Goal: Task Accomplishment & Management: Use online tool/utility

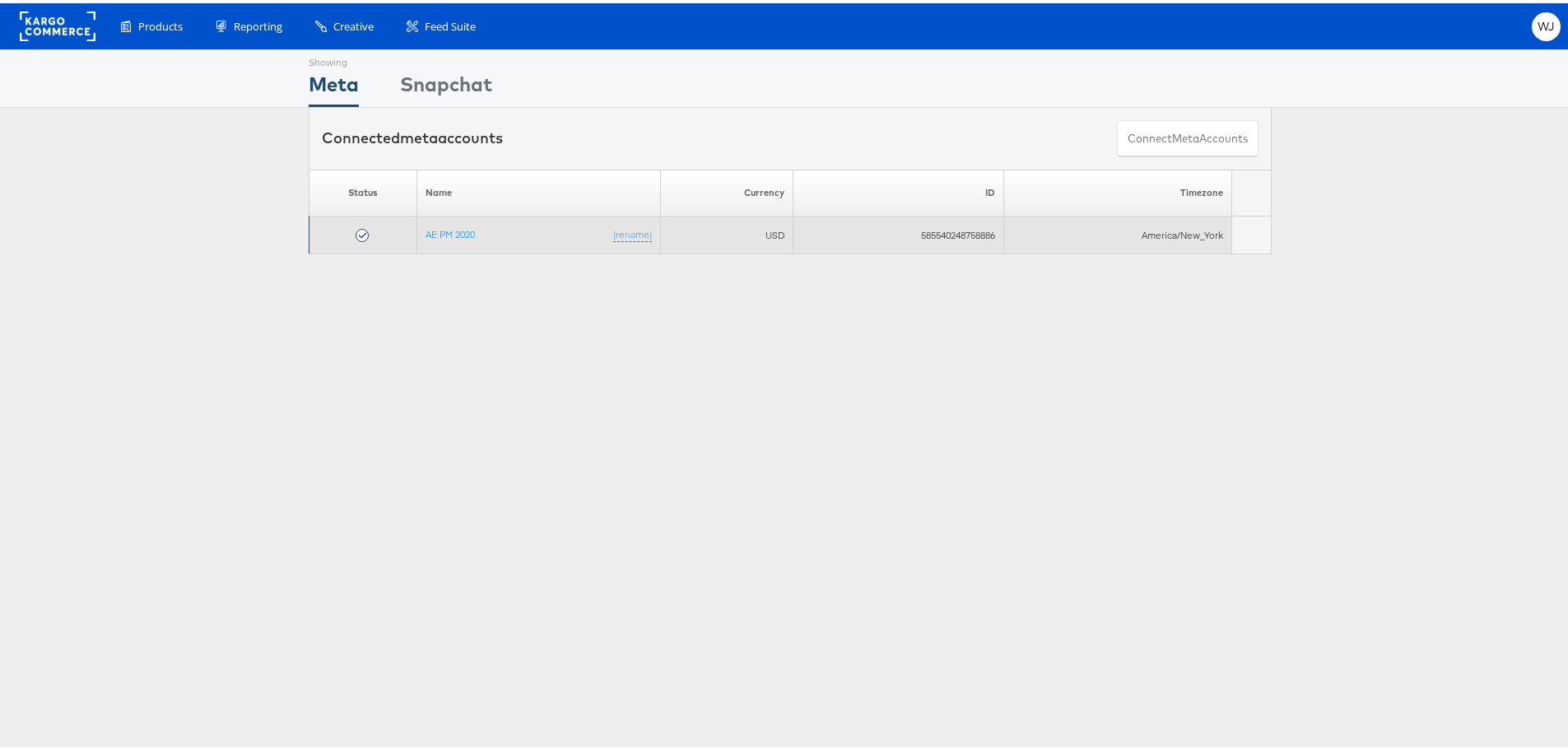
click at [444, 240] on td "AE PM 2020 (rename)" at bounding box center [538, 232] width 242 height 38
click at [444, 236] on link "AE PM 2020" at bounding box center [450, 231] width 49 height 12
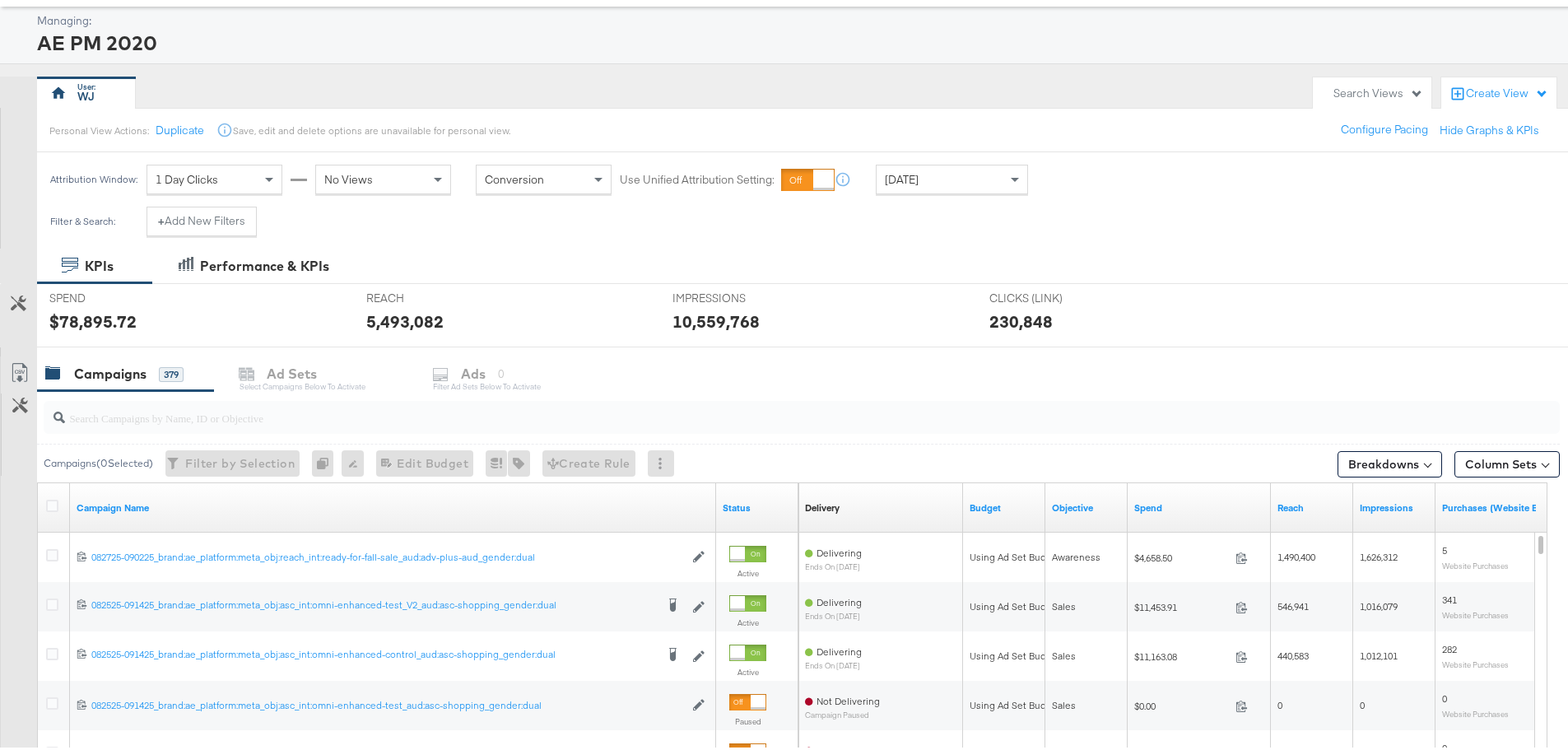
scroll to position [329, 0]
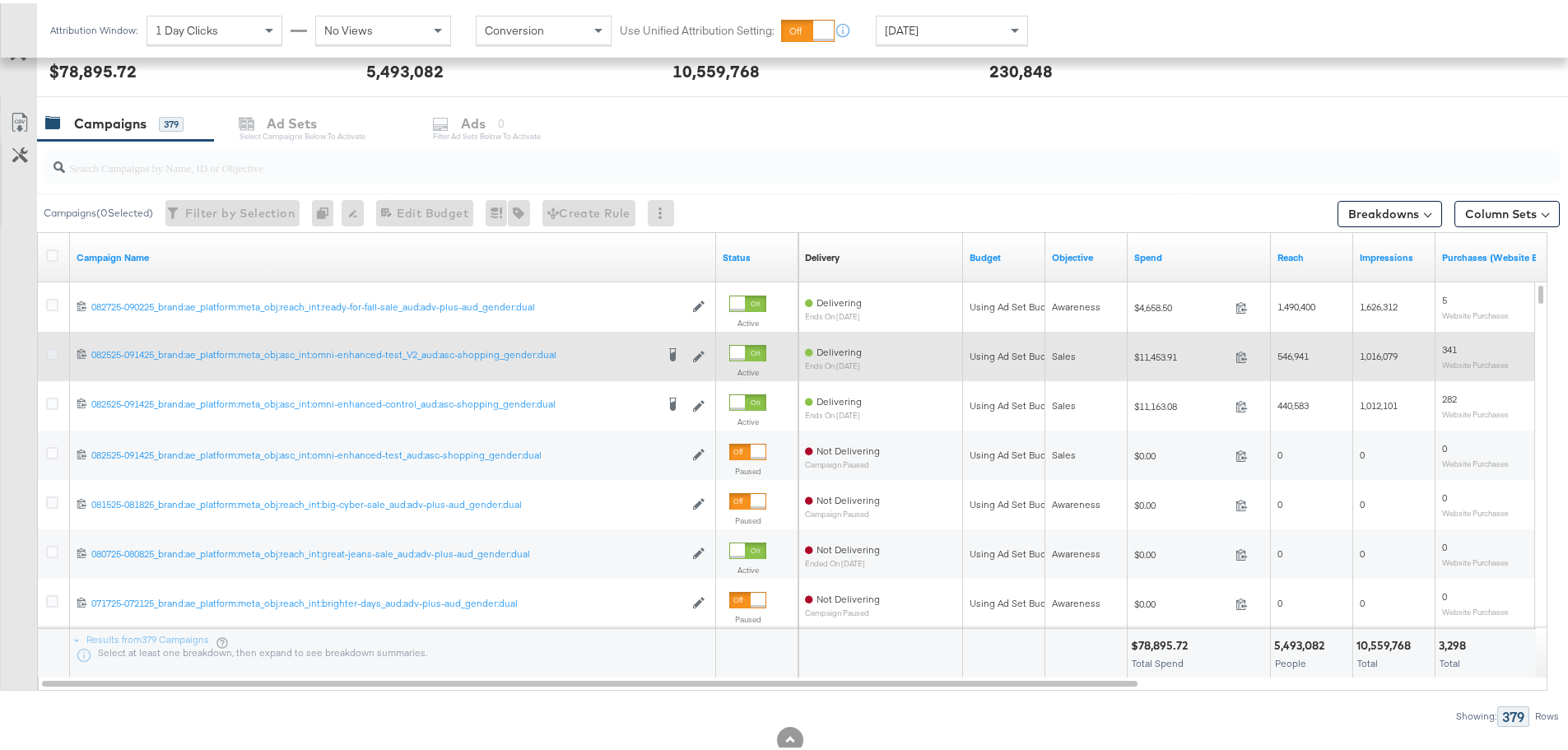
click at [52, 351] on icon at bounding box center [52, 351] width 12 height 12
click at [0, 0] on input "checkbox" at bounding box center [0, 0] width 0 height 0
click at [55, 347] on icon at bounding box center [52, 351] width 12 height 12
click at [0, 0] on input "checkbox" at bounding box center [0, 0] width 0 height 0
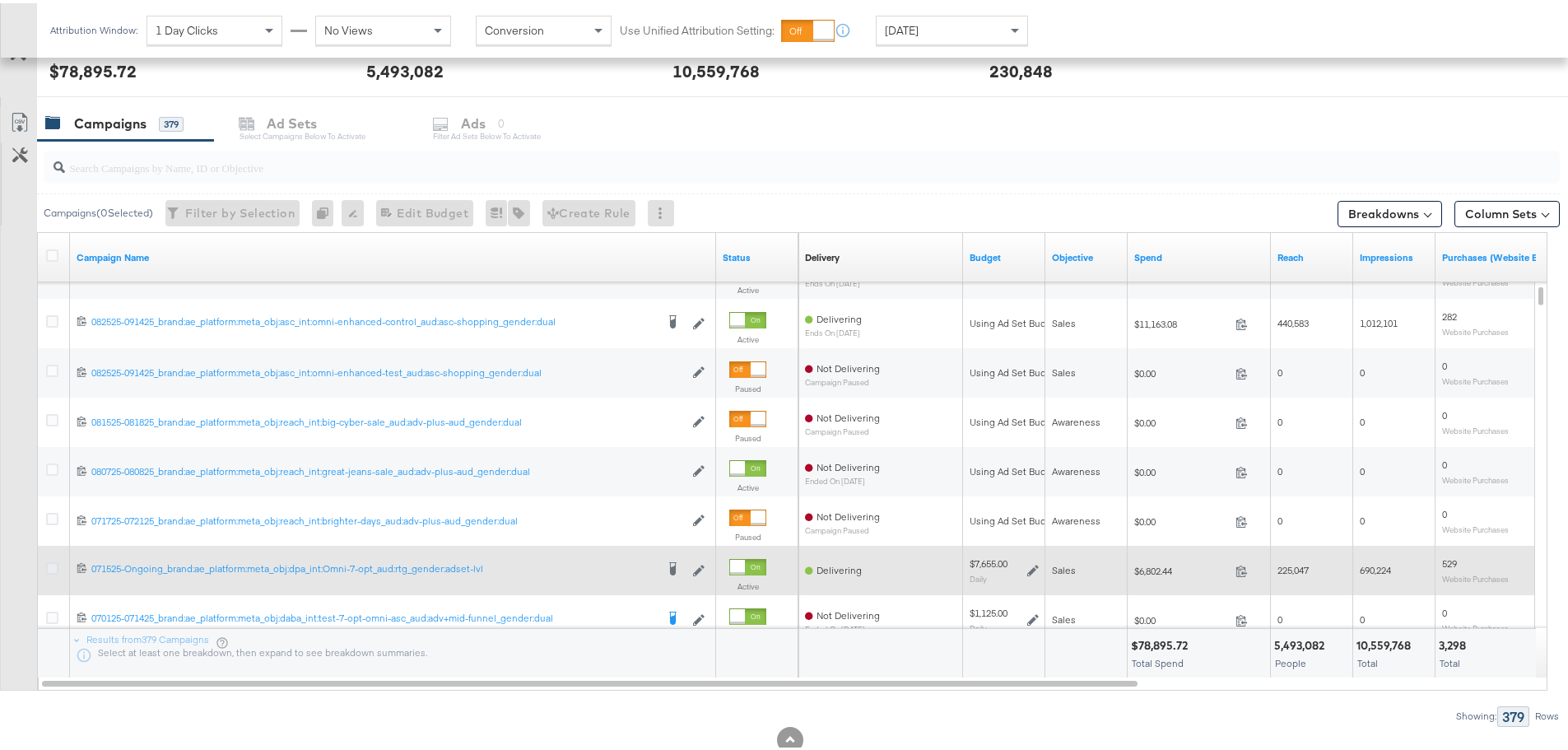
click at [52, 565] on icon at bounding box center [52, 565] width 12 height 12
click at [0, 0] on input "checkbox" at bounding box center [0, 0] width 0 height 0
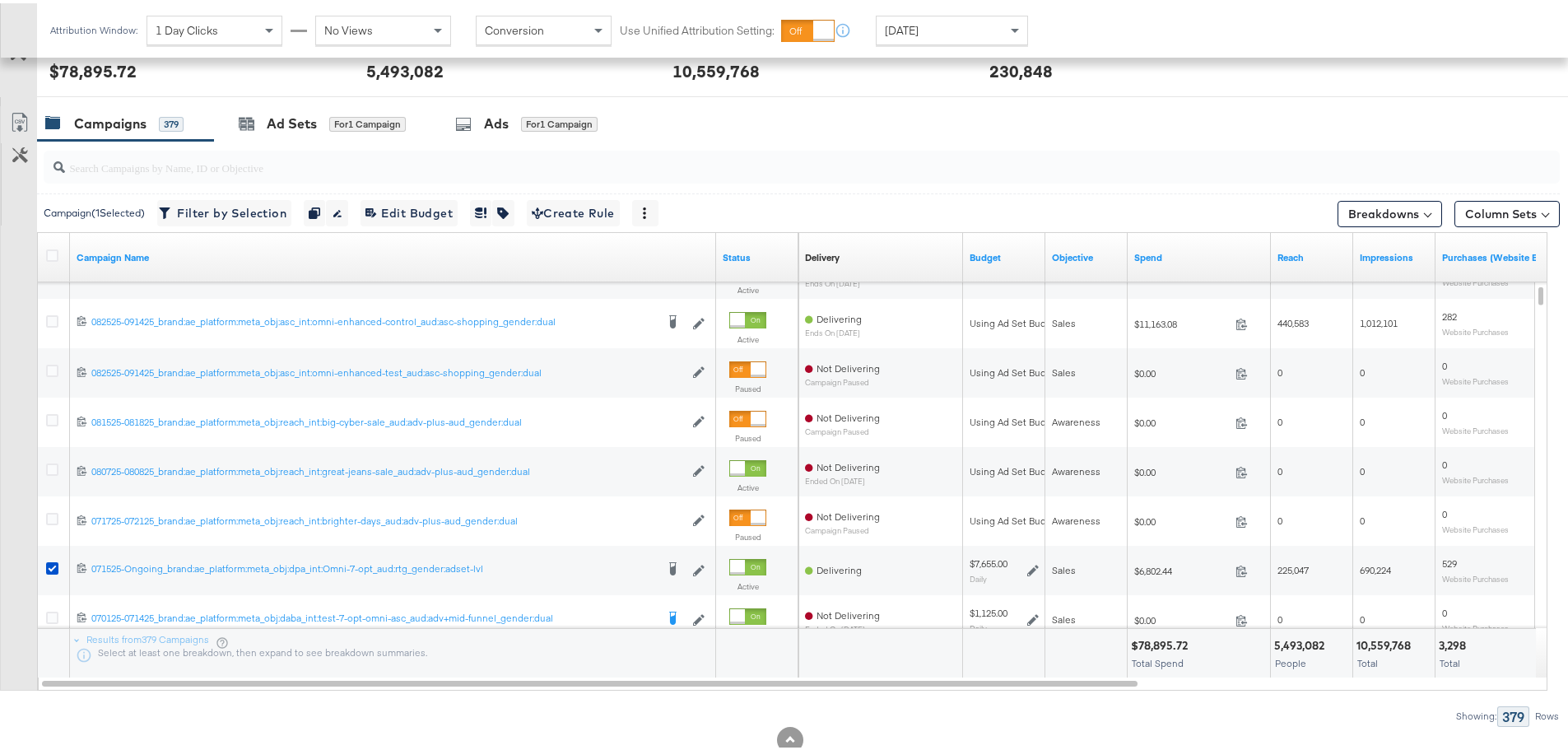
click at [502, 101] on div at bounding box center [790, 100] width 1580 height 13
click at [495, 114] on div "Ads" at bounding box center [496, 120] width 25 height 19
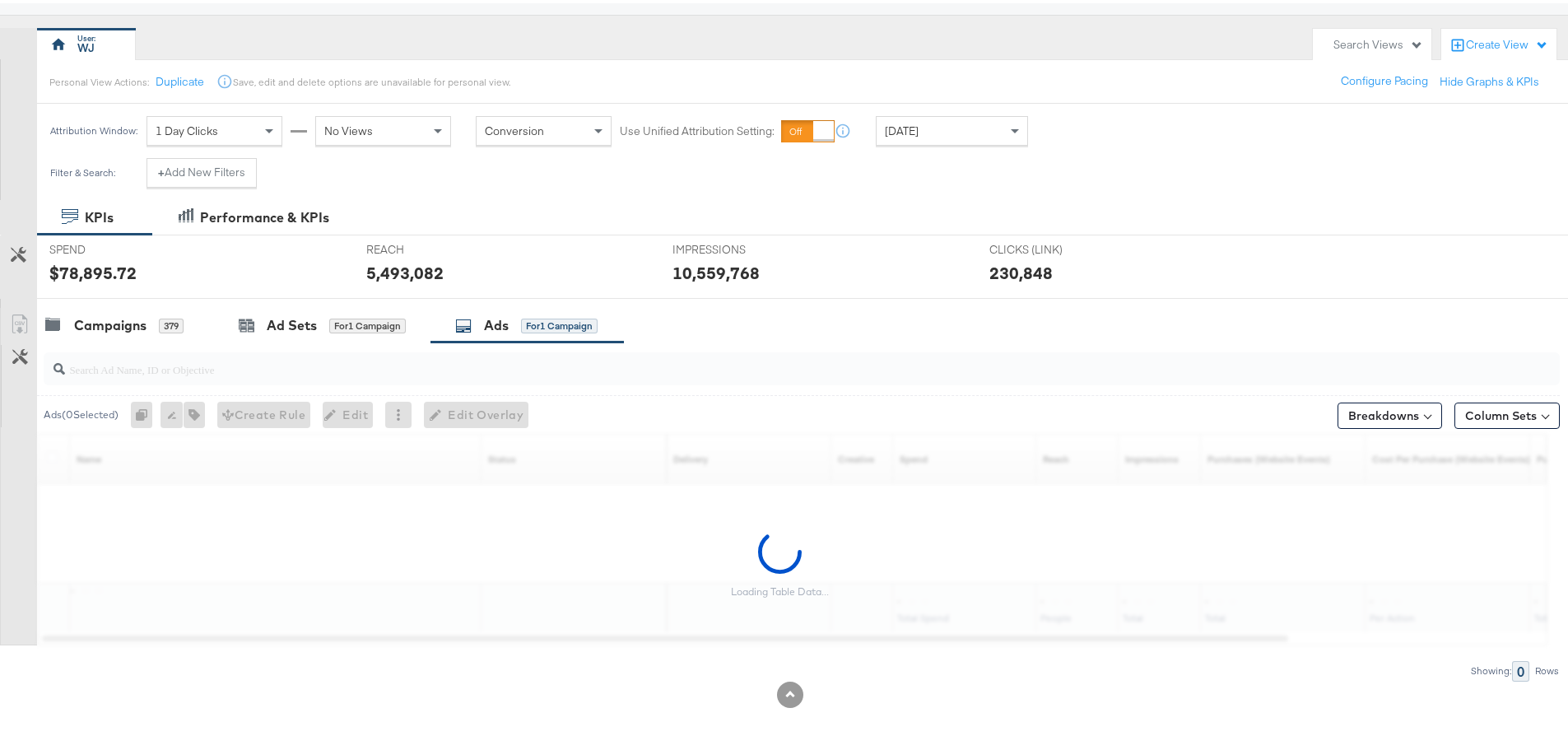
scroll to position [127, 0]
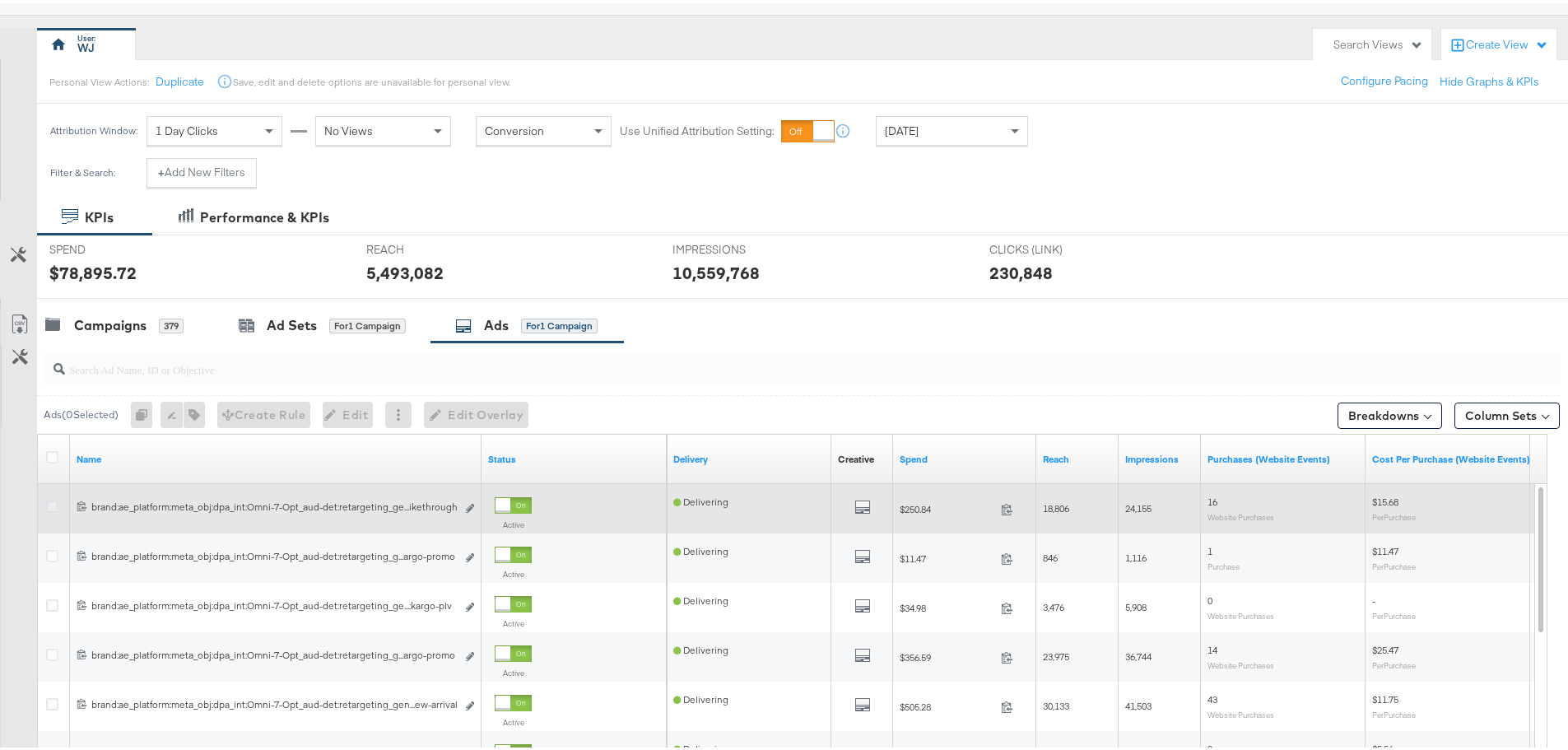
click at [54, 504] on icon at bounding box center [52, 503] width 12 height 12
click at [0, 0] on input "checkbox" at bounding box center [0, 0] width 0 height 0
click at [472, 502] on icon "link" at bounding box center [470, 505] width 9 height 9
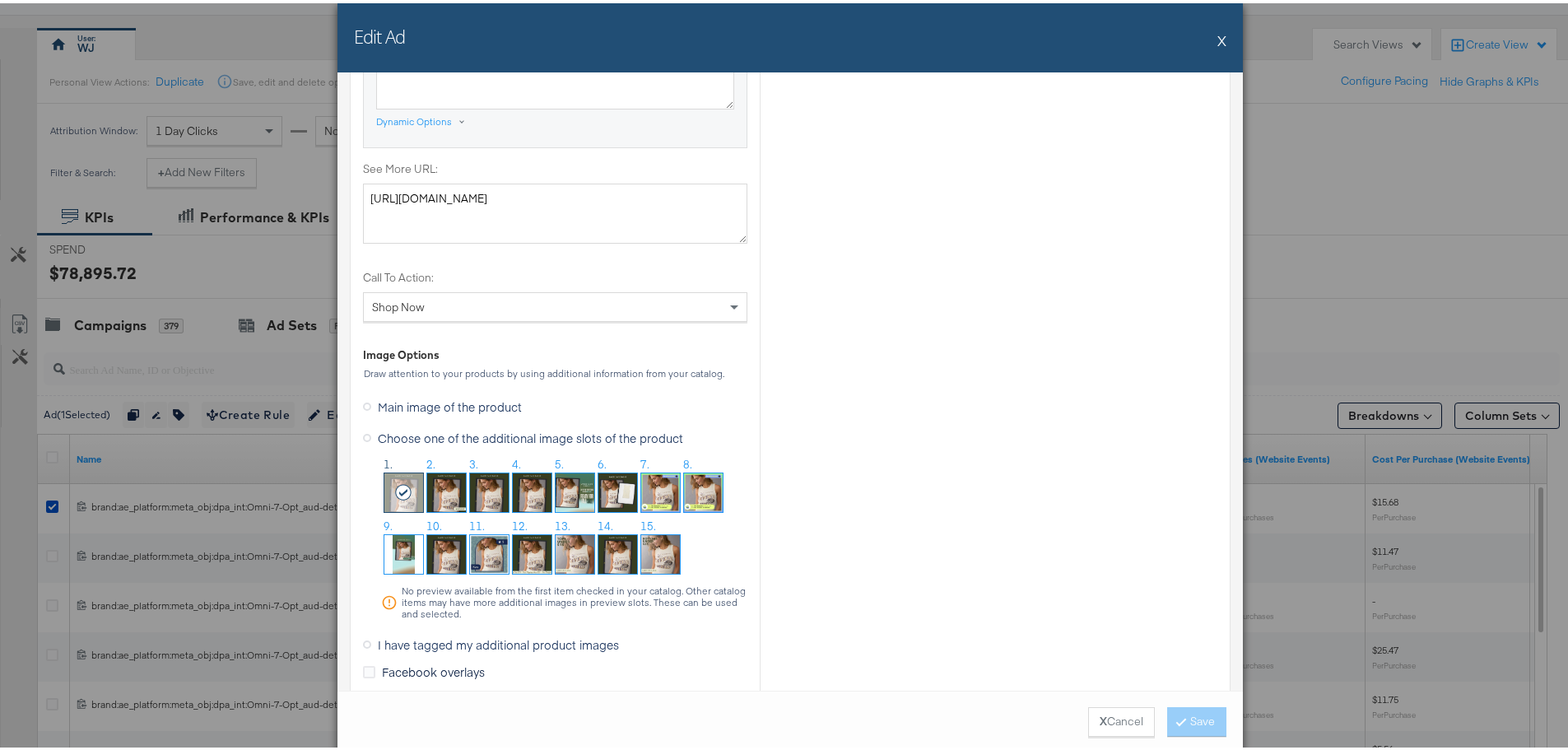
scroll to position [1315, 0]
click at [1217, 38] on button "X" at bounding box center [1222, 37] width 9 height 33
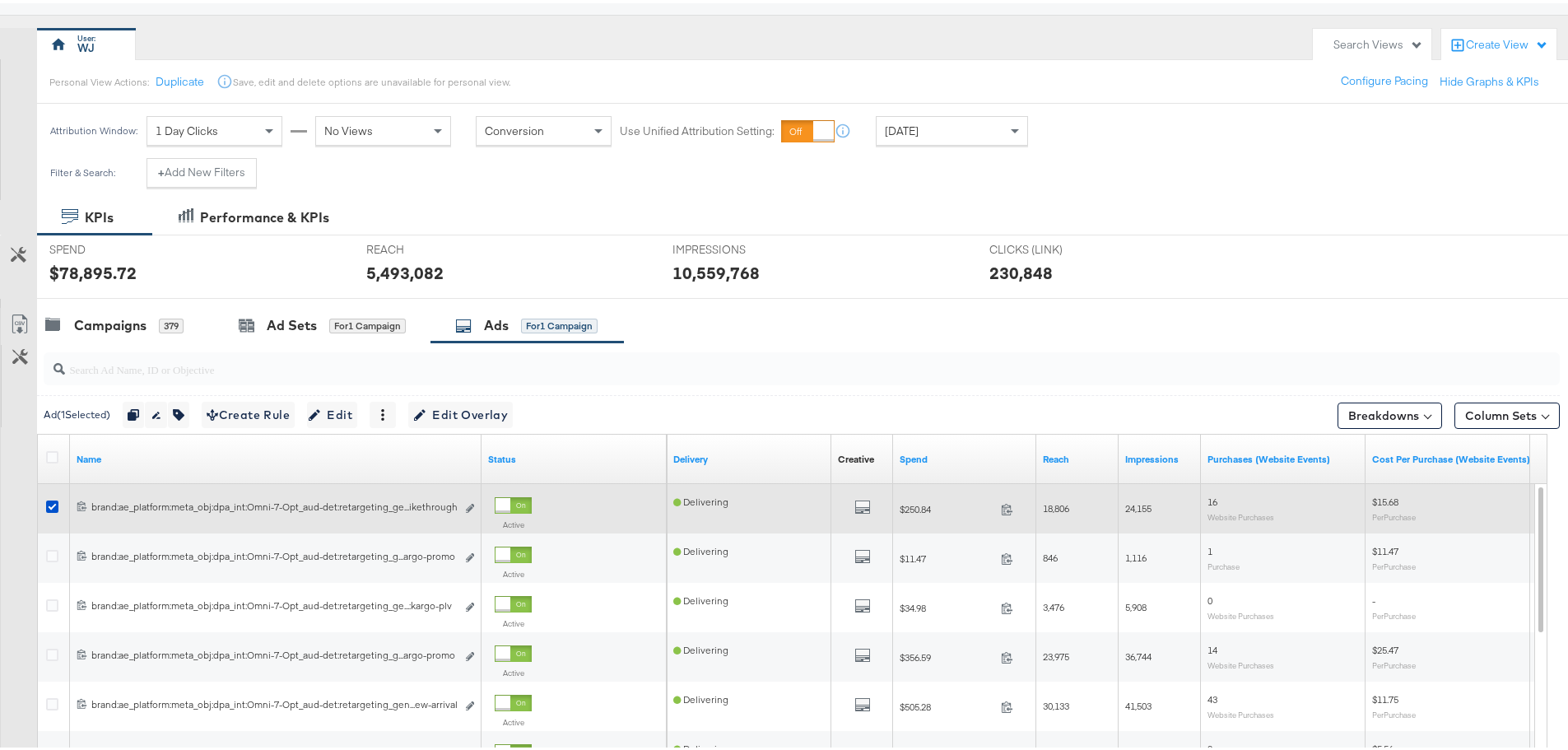
click at [63, 501] on div at bounding box center [55, 505] width 17 height 16
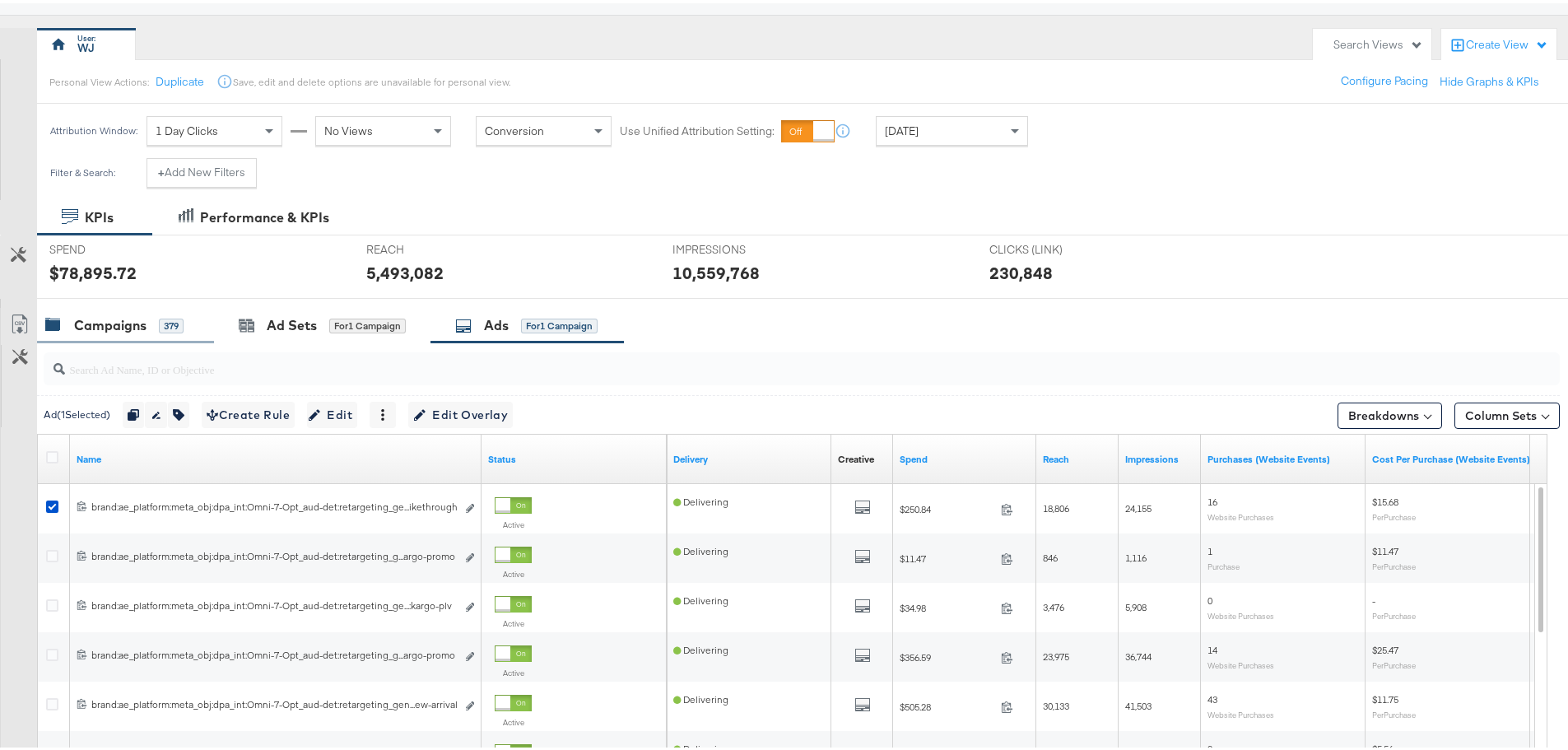
click at [126, 323] on div "Campaigns" at bounding box center [110, 323] width 72 height 19
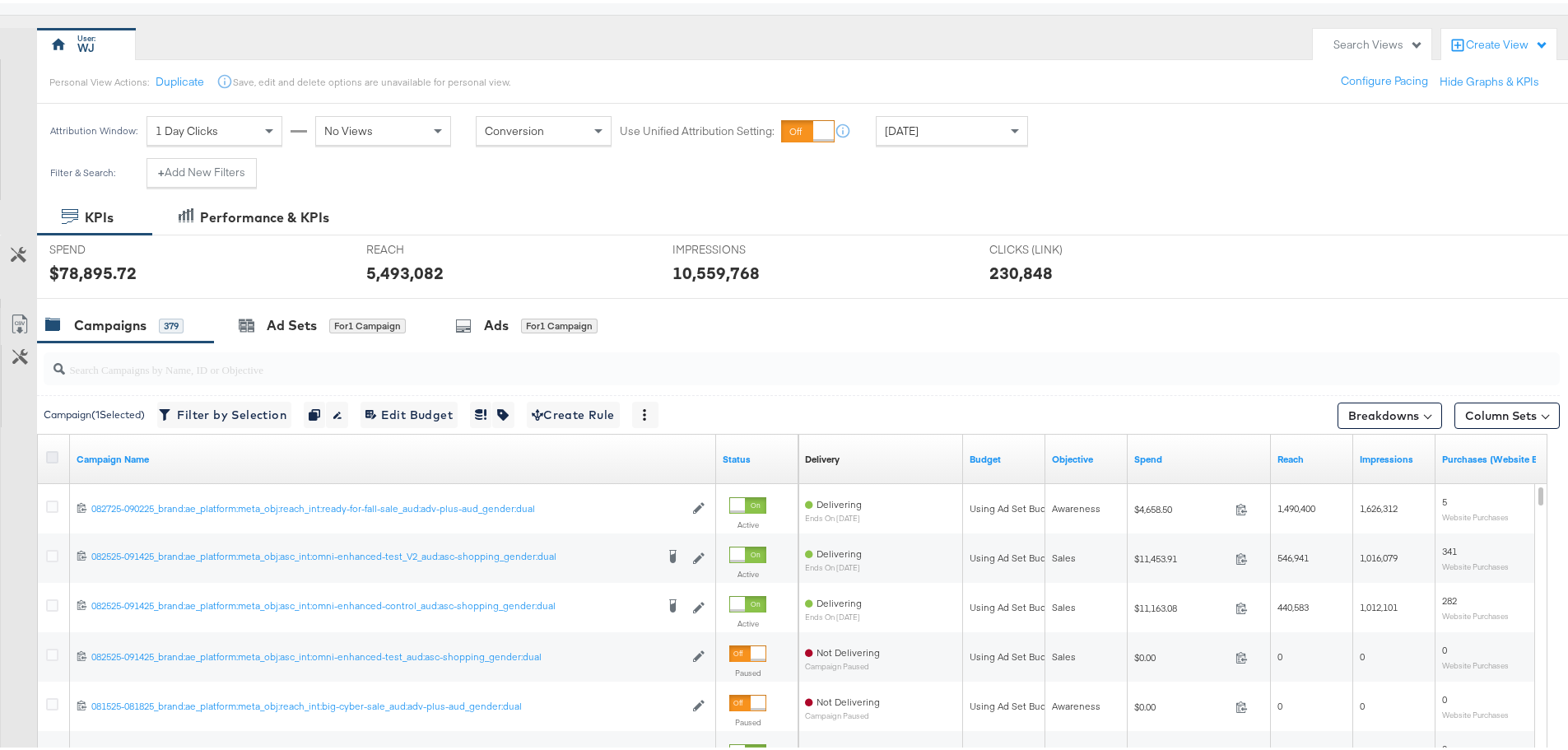
click at [55, 455] on icon at bounding box center [52, 454] width 12 height 12
click at [0, 0] on input "checkbox" at bounding box center [0, 0] width 0 height 0
click at [54, 455] on icon at bounding box center [52, 454] width 12 height 12
click at [0, 0] on input "checkbox" at bounding box center [0, 0] width 0 height 0
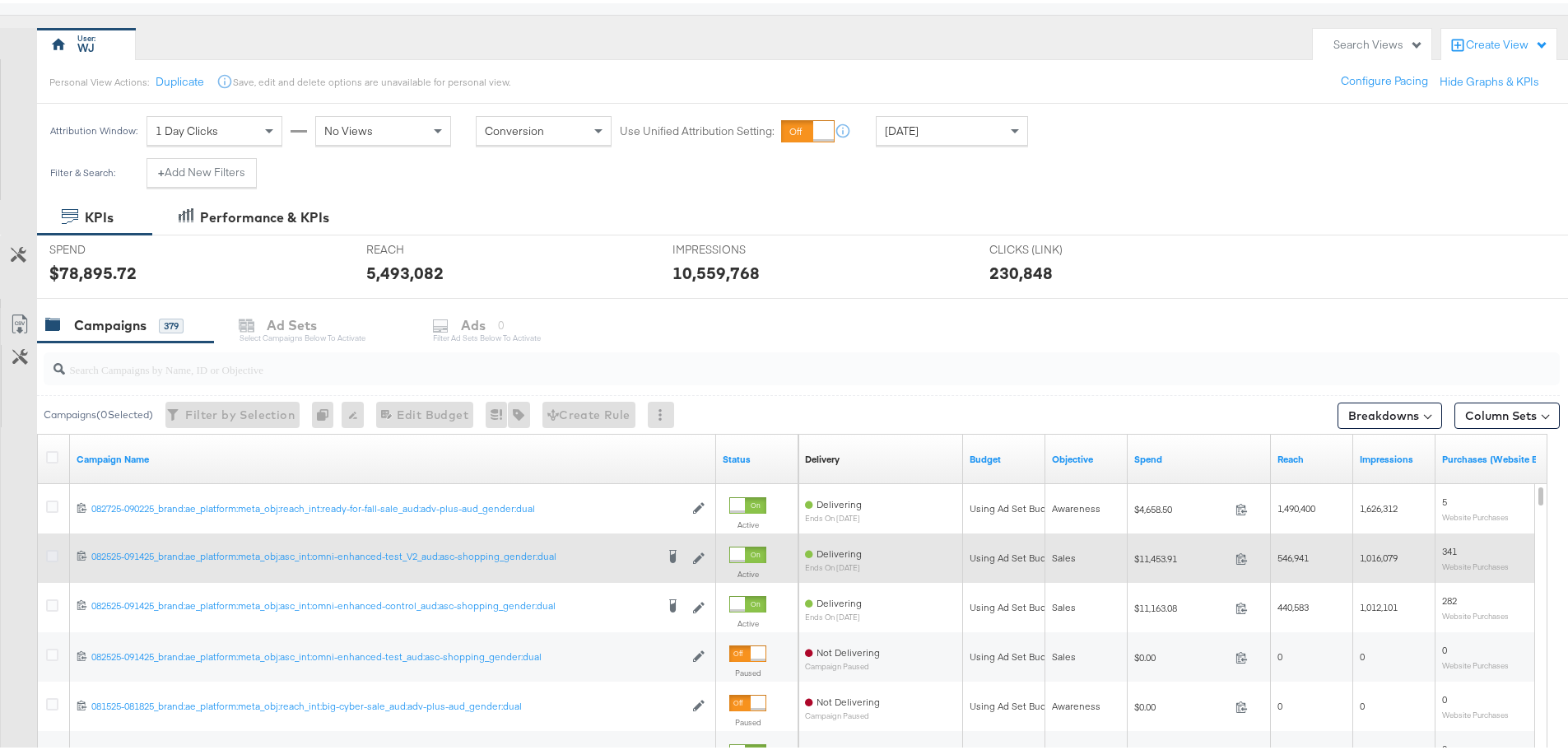
click at [55, 552] on icon at bounding box center [52, 553] width 12 height 12
click at [0, 0] on input "checkbox" at bounding box center [0, 0] width 0 height 0
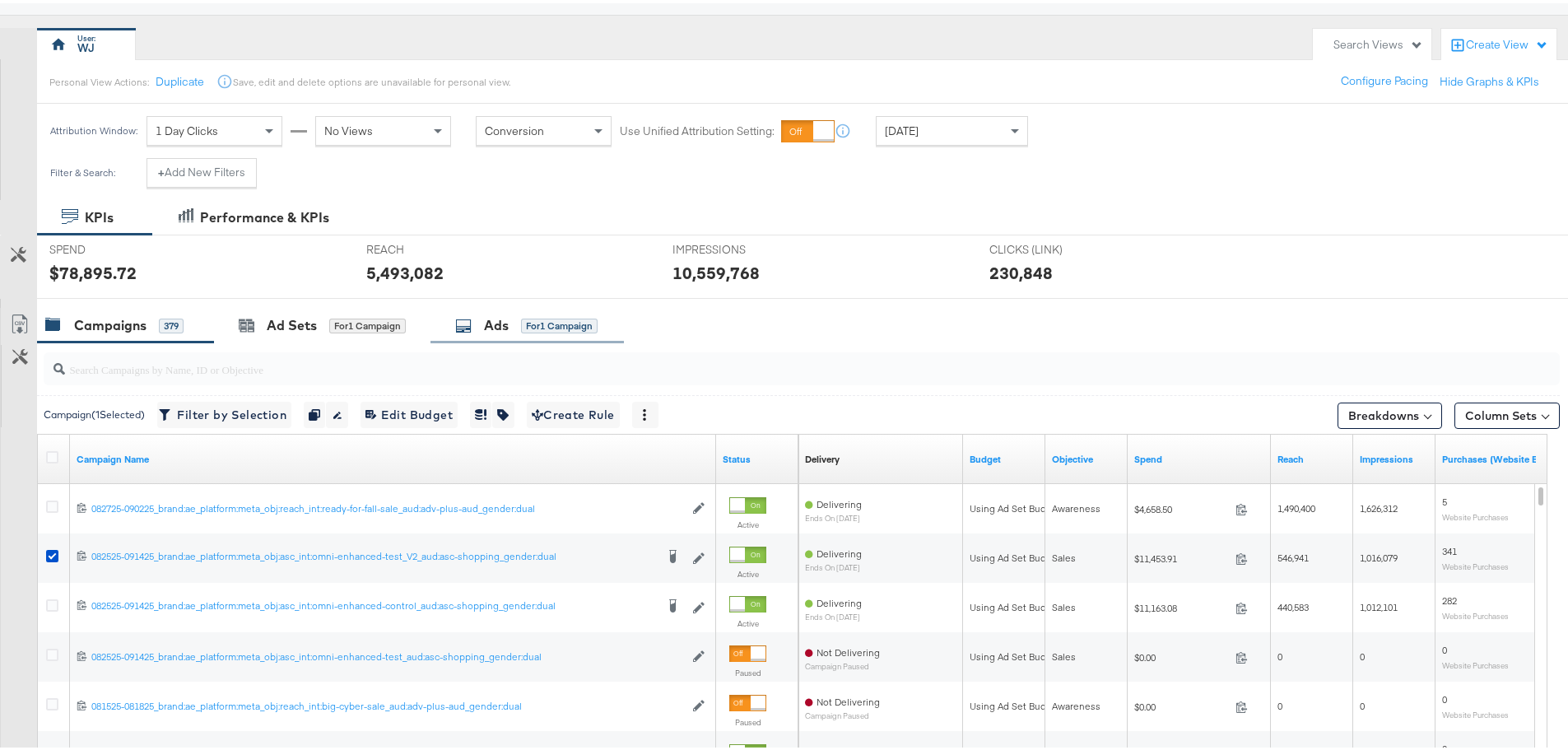
click at [504, 318] on div "Ads" at bounding box center [496, 323] width 25 height 19
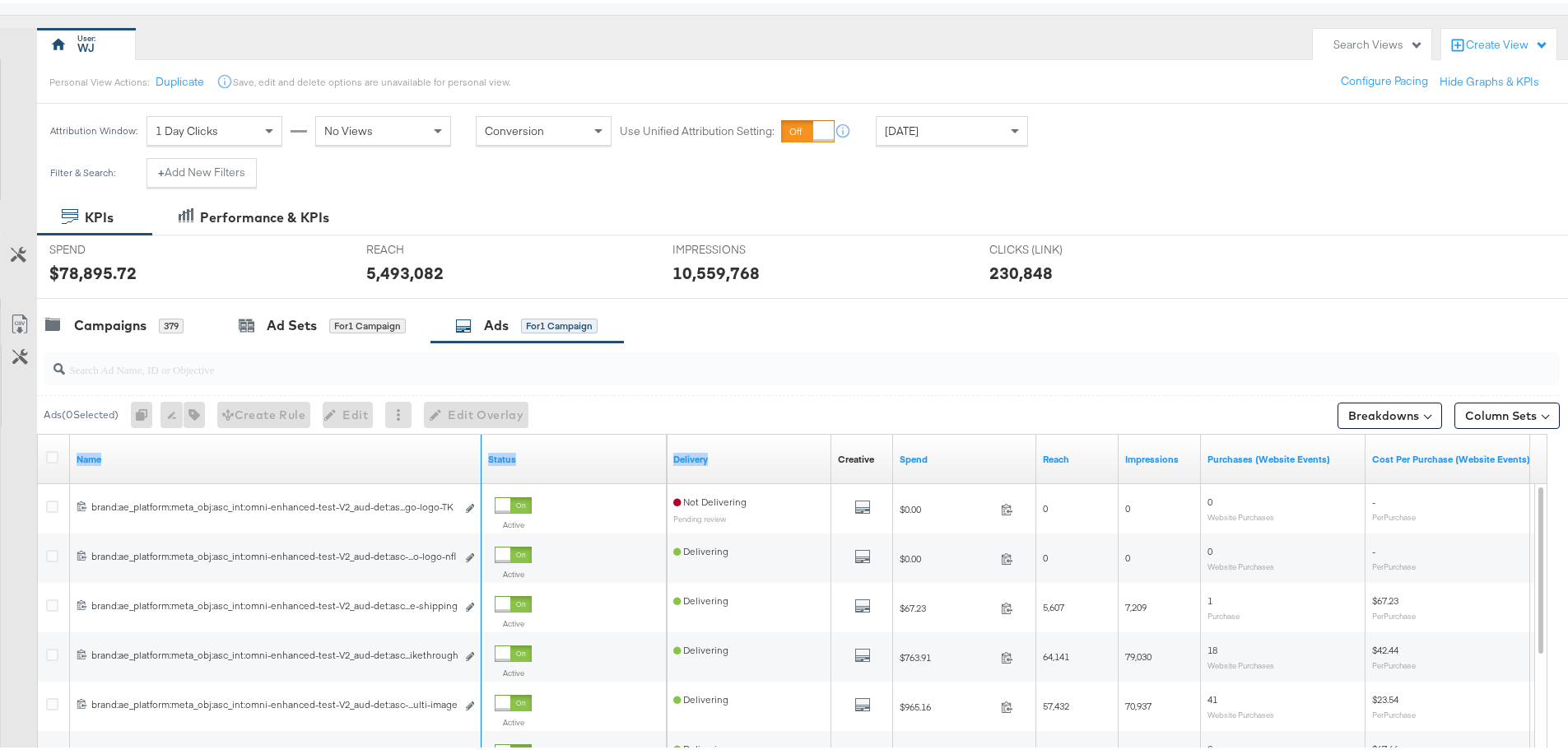
drag, startPoint x: 480, startPoint y: 443, endPoint x: 860, endPoint y: 445, distance: 380.0
click at [38, 432] on div "Name Status Delivery Creative Sorting Unavailable Spend Reach Impressions Purch…" at bounding box center [38, 432] width 0 height 0
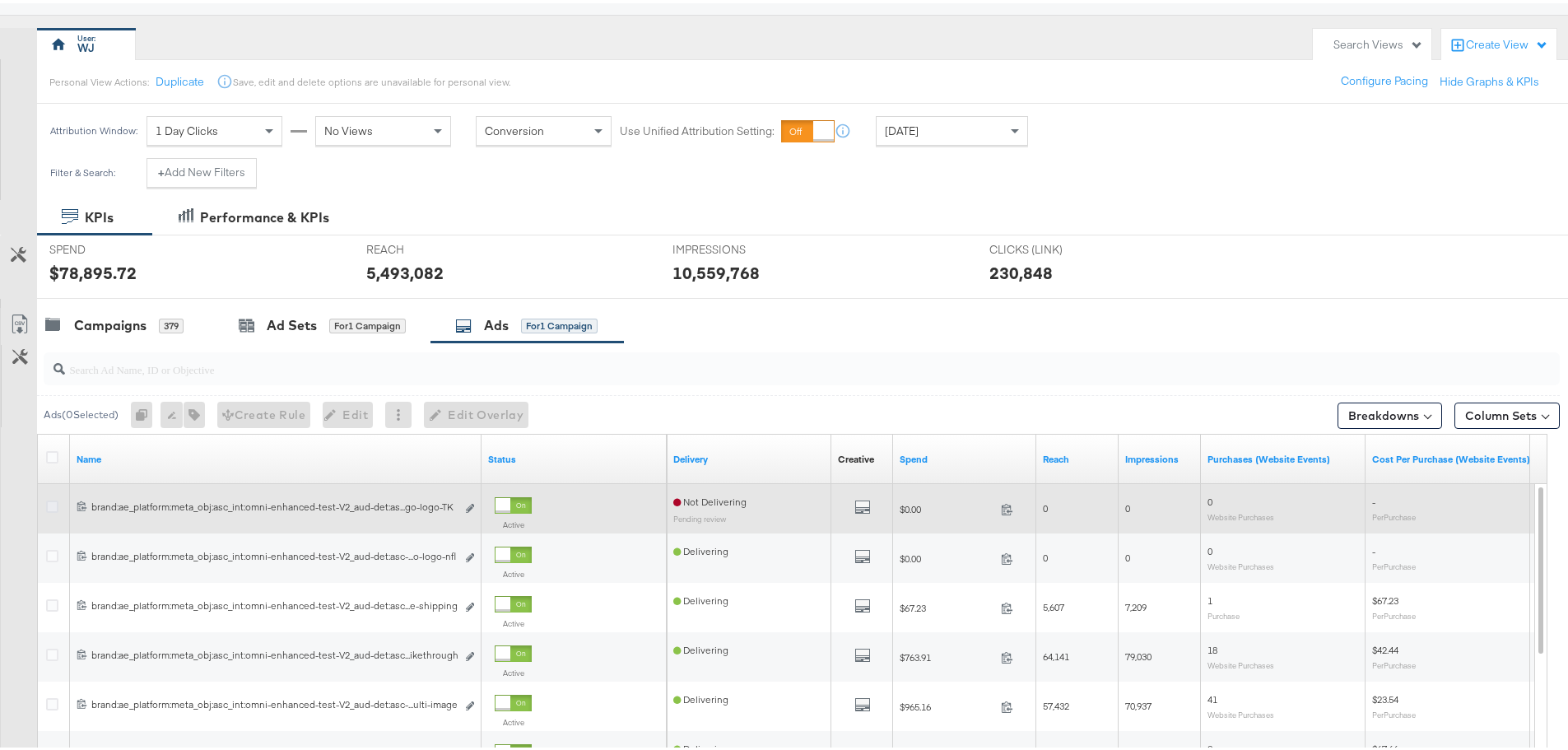
click at [54, 505] on icon at bounding box center [52, 503] width 12 height 12
click at [0, 0] on input "checkbox" at bounding box center [0, 0] width 0 height 0
click at [470, 501] on button "Edit ad" at bounding box center [469, 506] width 9 height 17
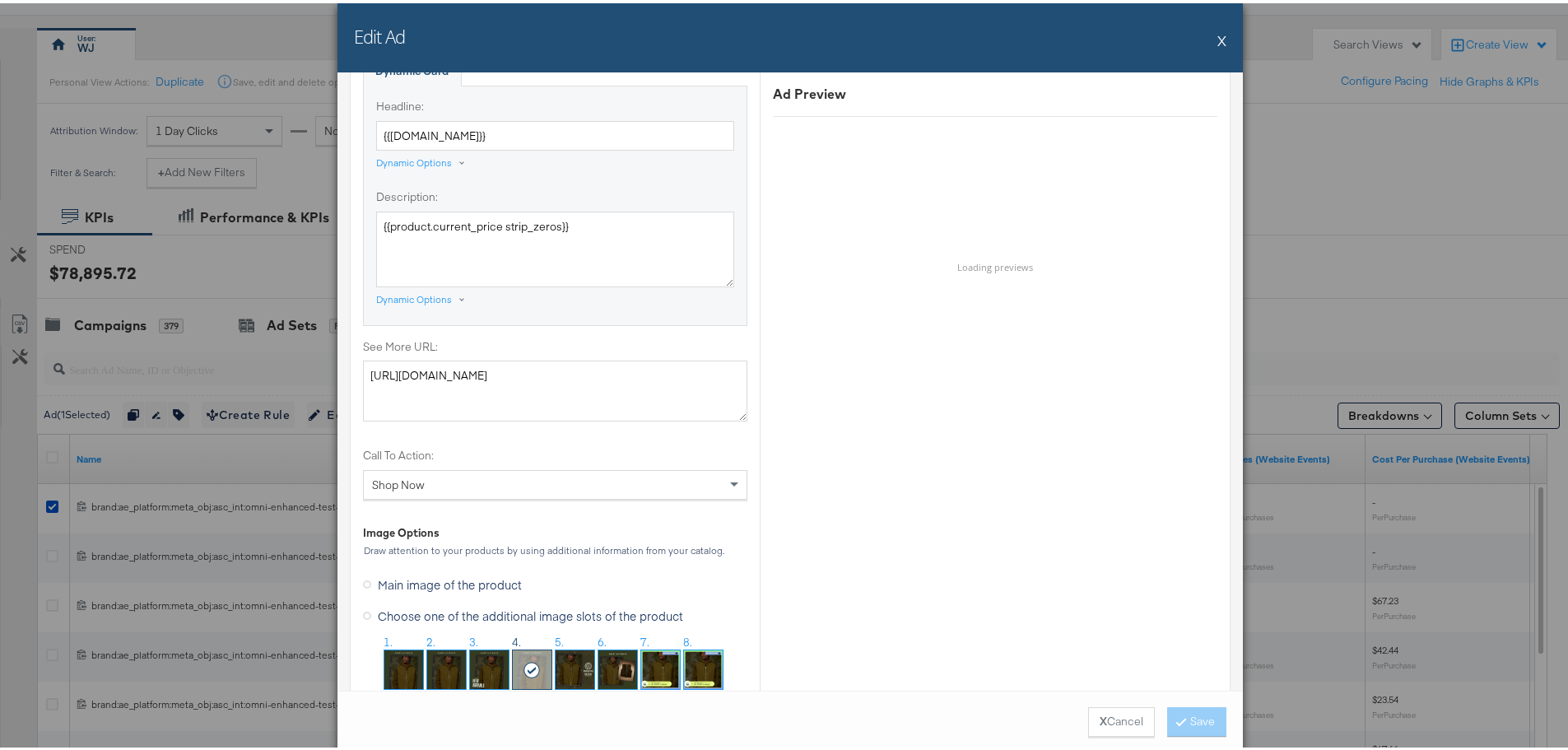
scroll to position [1399, 0]
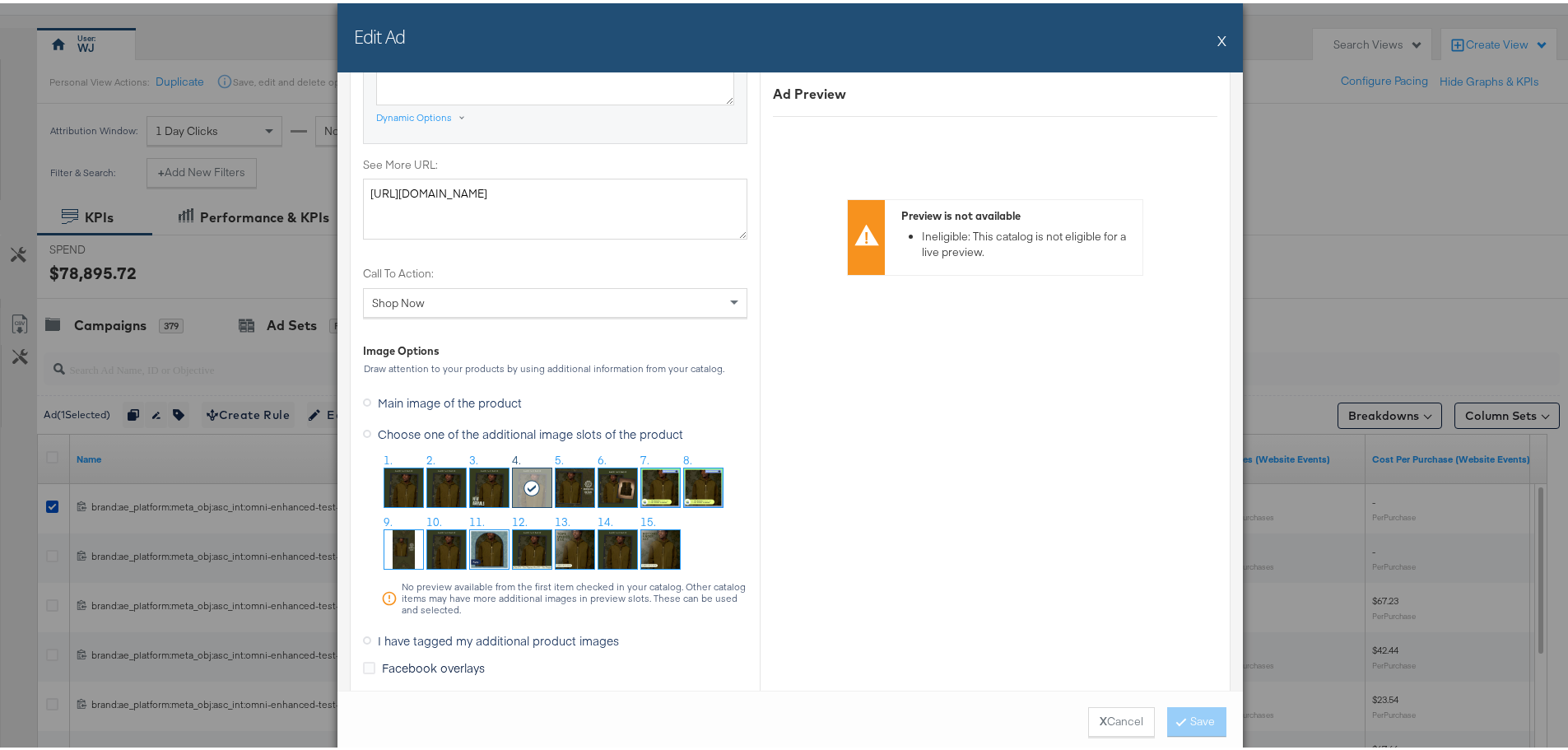
click at [574, 483] on img at bounding box center [574, 484] width 39 height 39
click at [1178, 705] on button "Save" at bounding box center [1196, 718] width 59 height 29
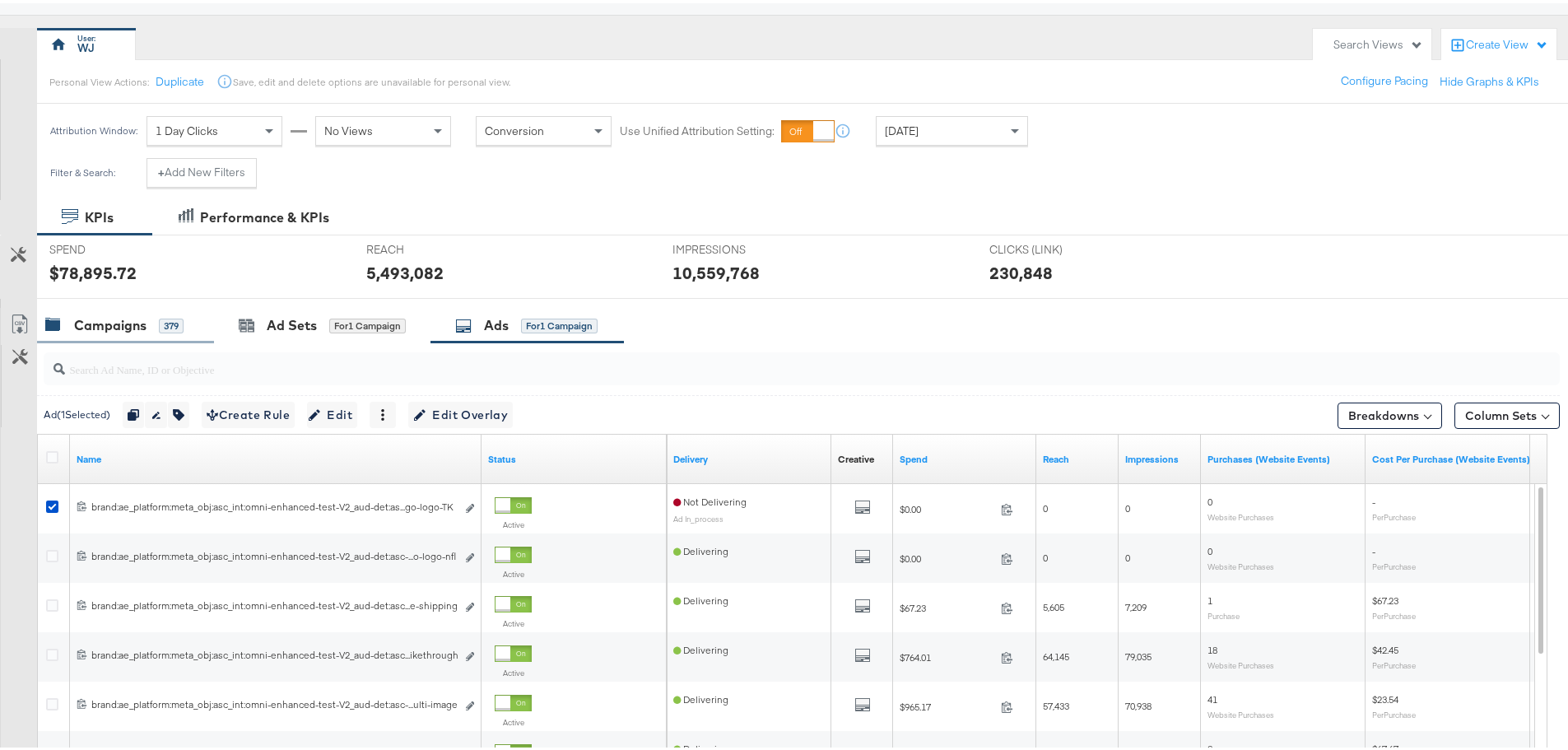
click at [89, 323] on div "Campaigns" at bounding box center [110, 323] width 72 height 19
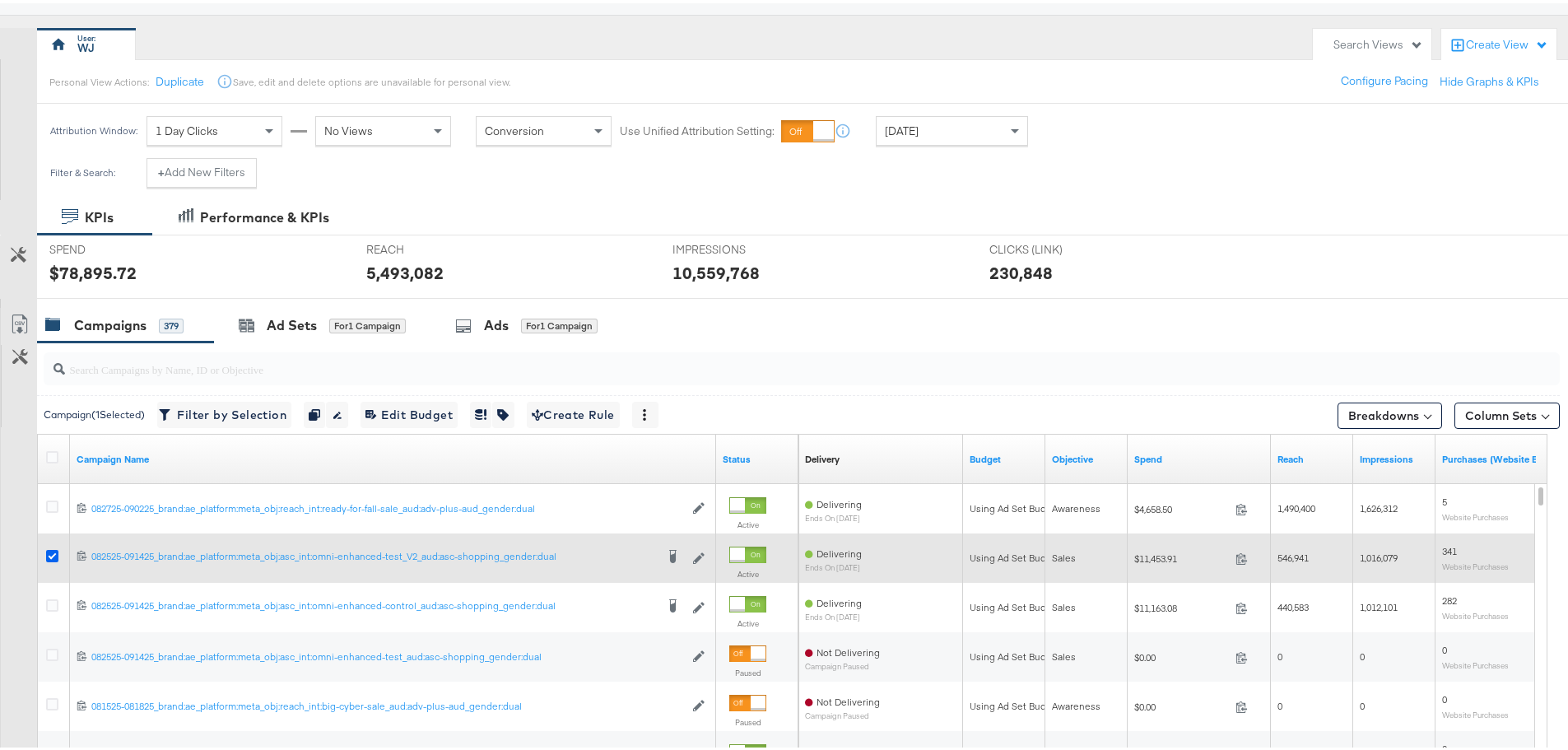
click at [46, 551] on icon at bounding box center [52, 553] width 12 height 12
click at [0, 0] on input "checkbox" at bounding box center [0, 0] width 0 height 0
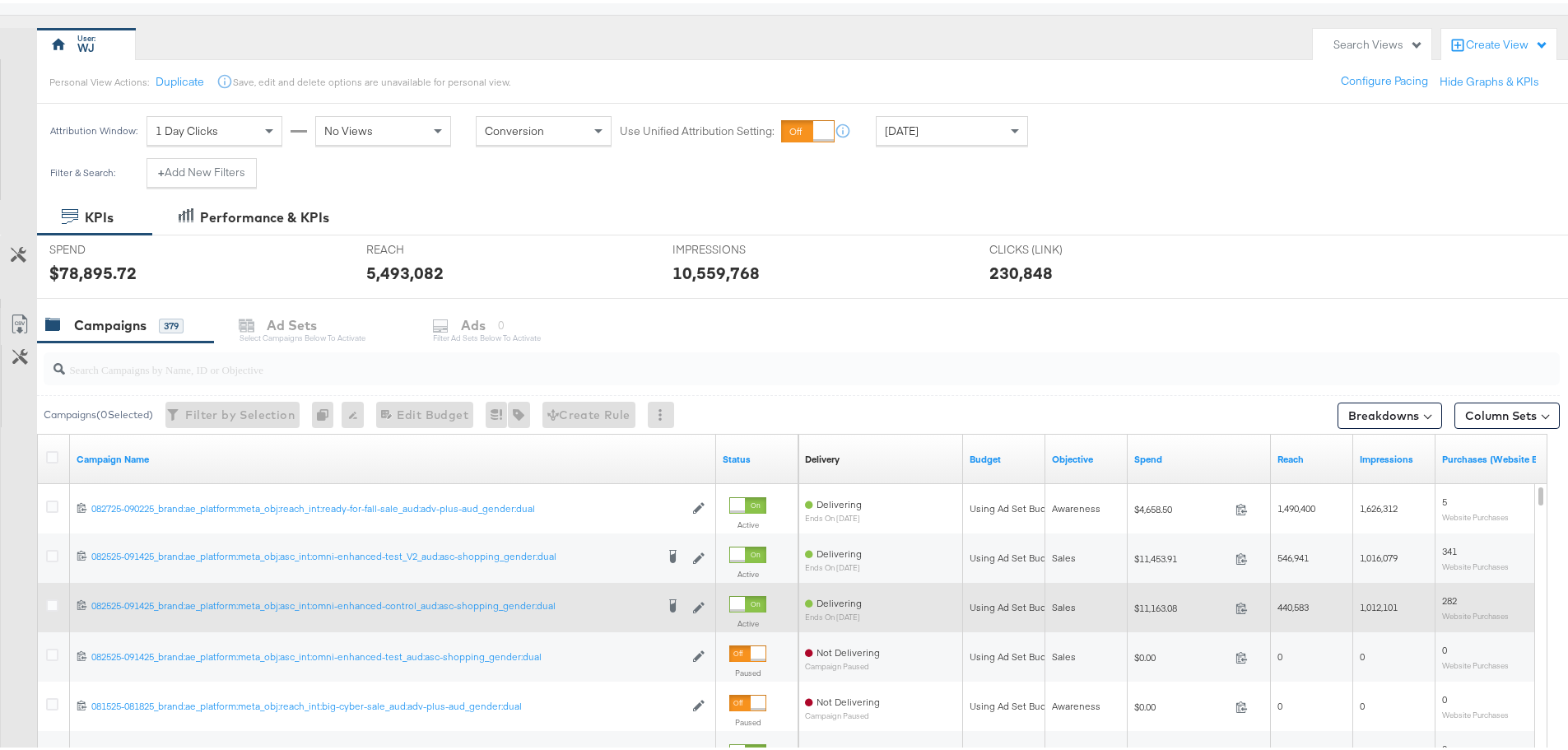
click at [58, 594] on div at bounding box center [54, 604] width 30 height 29
click at [54, 599] on icon at bounding box center [52, 602] width 12 height 12
click at [0, 0] on input "checkbox" at bounding box center [0, 0] width 0 height 0
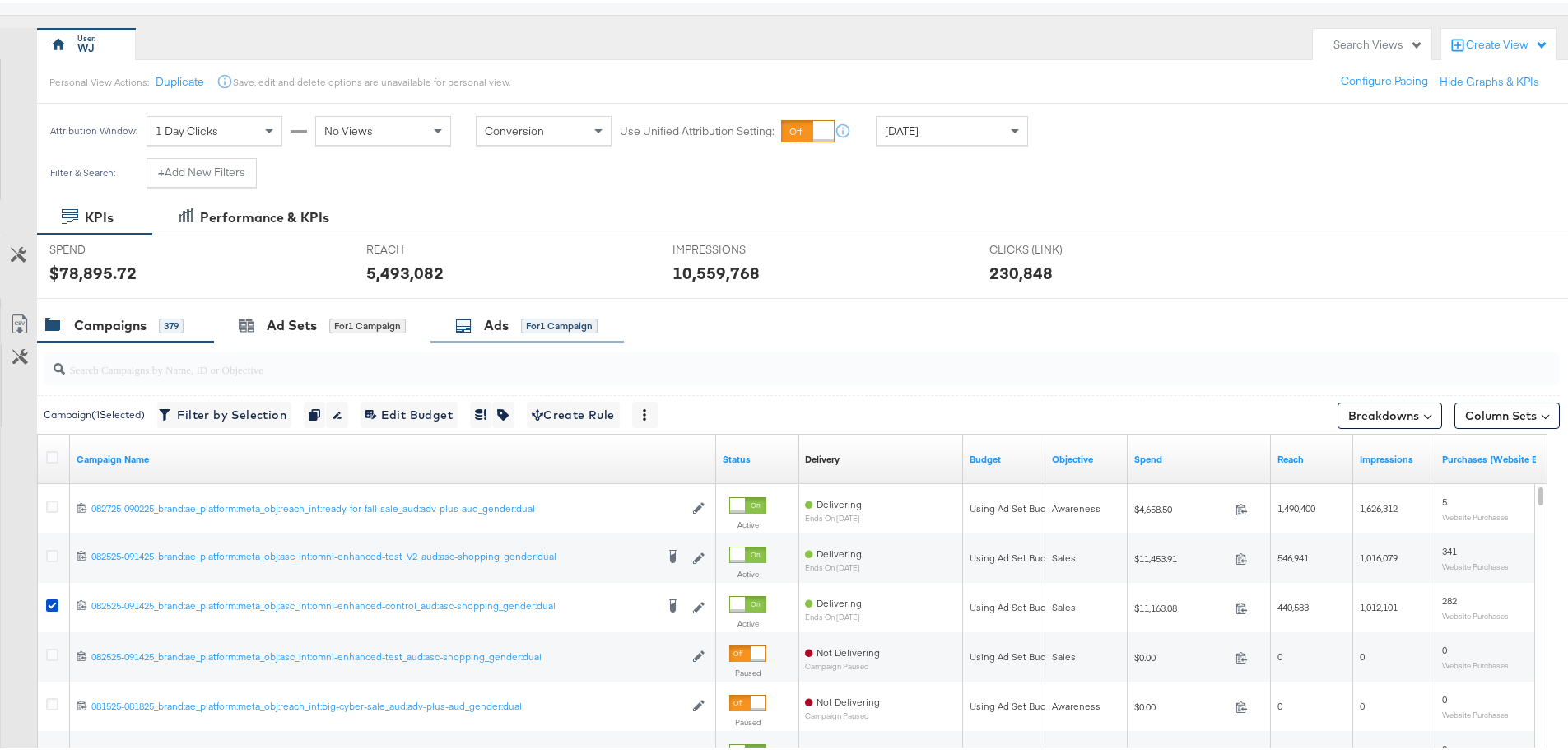
click at [481, 320] on div "Ads for 1 Campaign" at bounding box center [526, 323] width 143 height 19
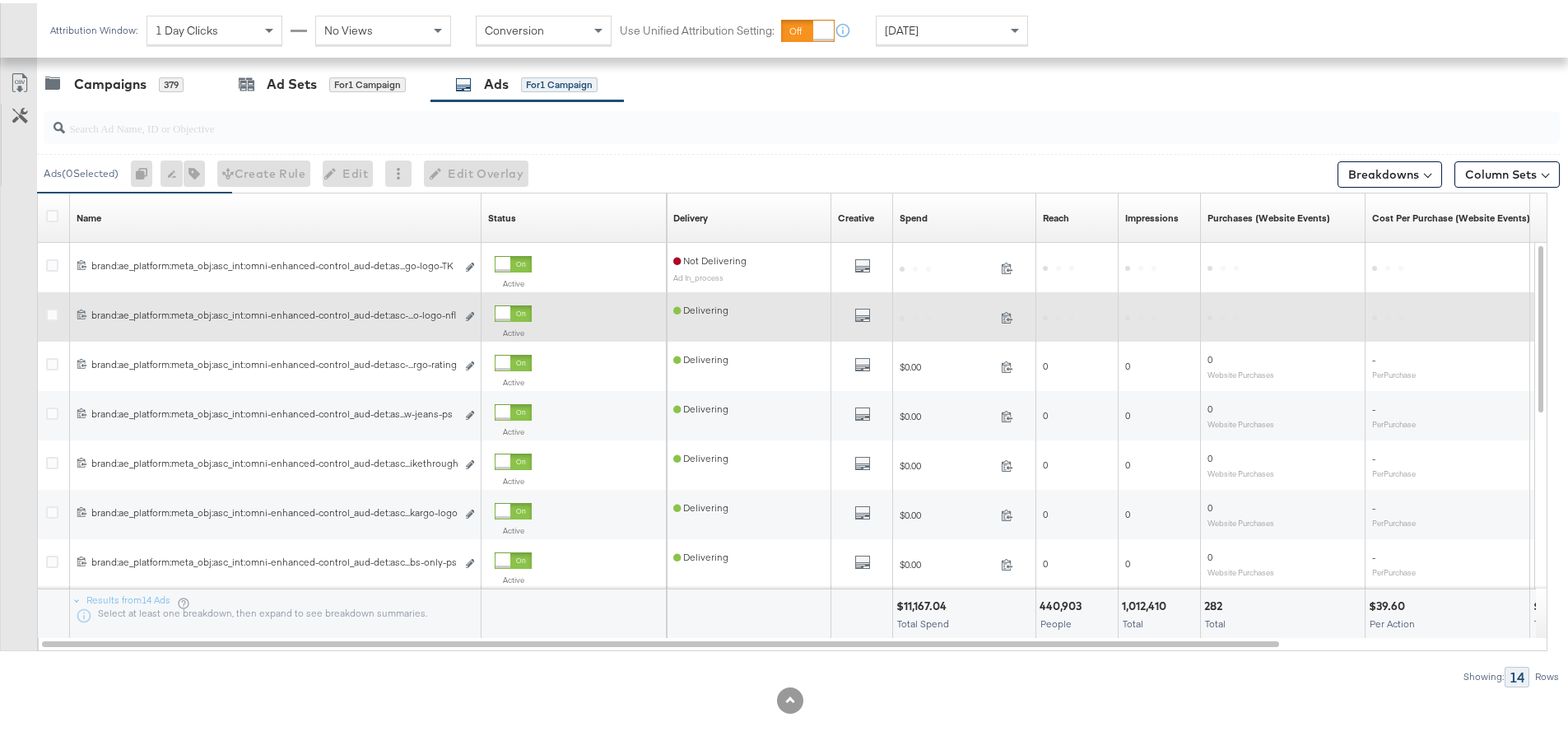
scroll to position [375, 0]
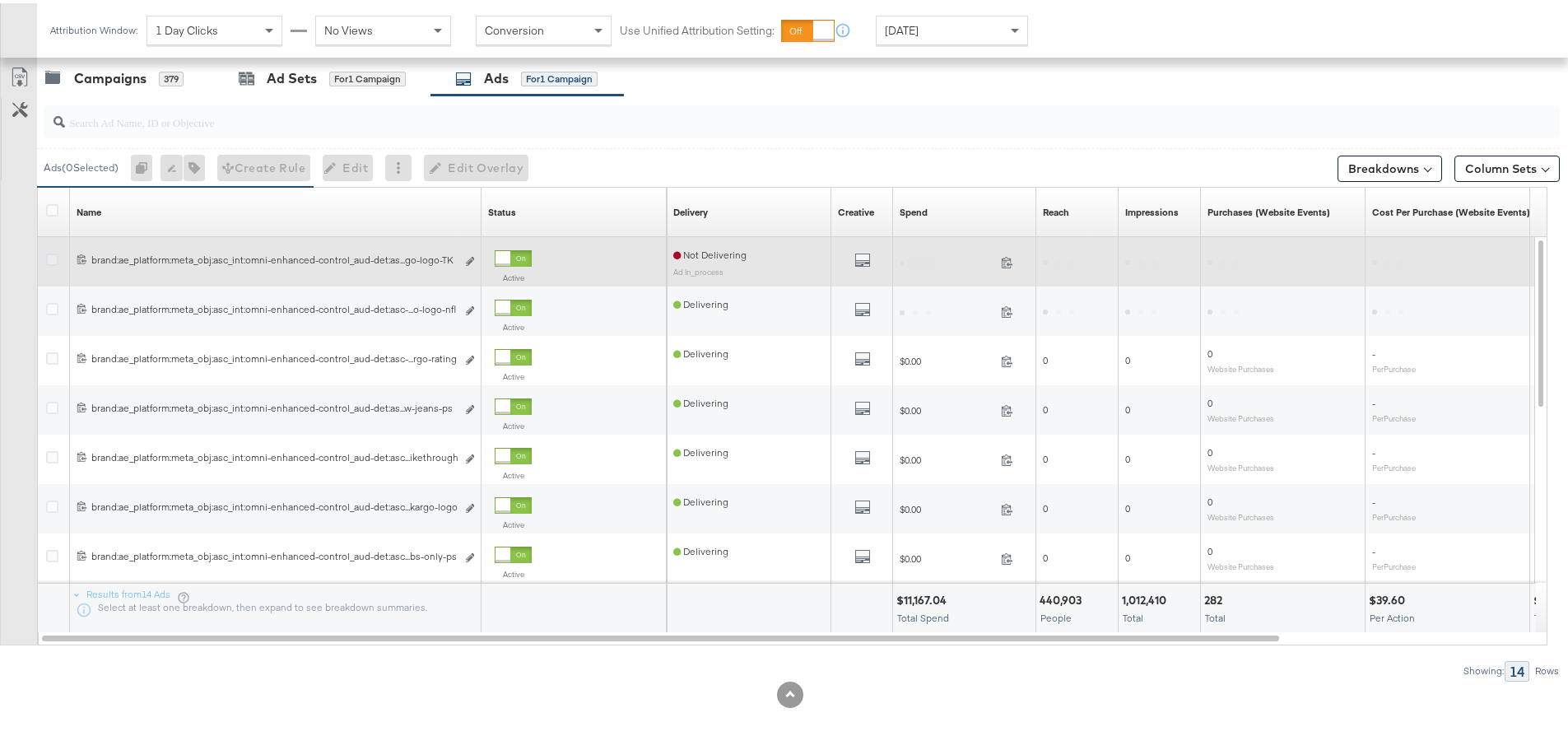
click at [52, 253] on icon at bounding box center [52, 256] width 12 height 12
click at [0, 0] on input "checkbox" at bounding box center [0, 0] width 0 height 0
click at [467, 258] on icon "link" at bounding box center [470, 258] width 9 height 9
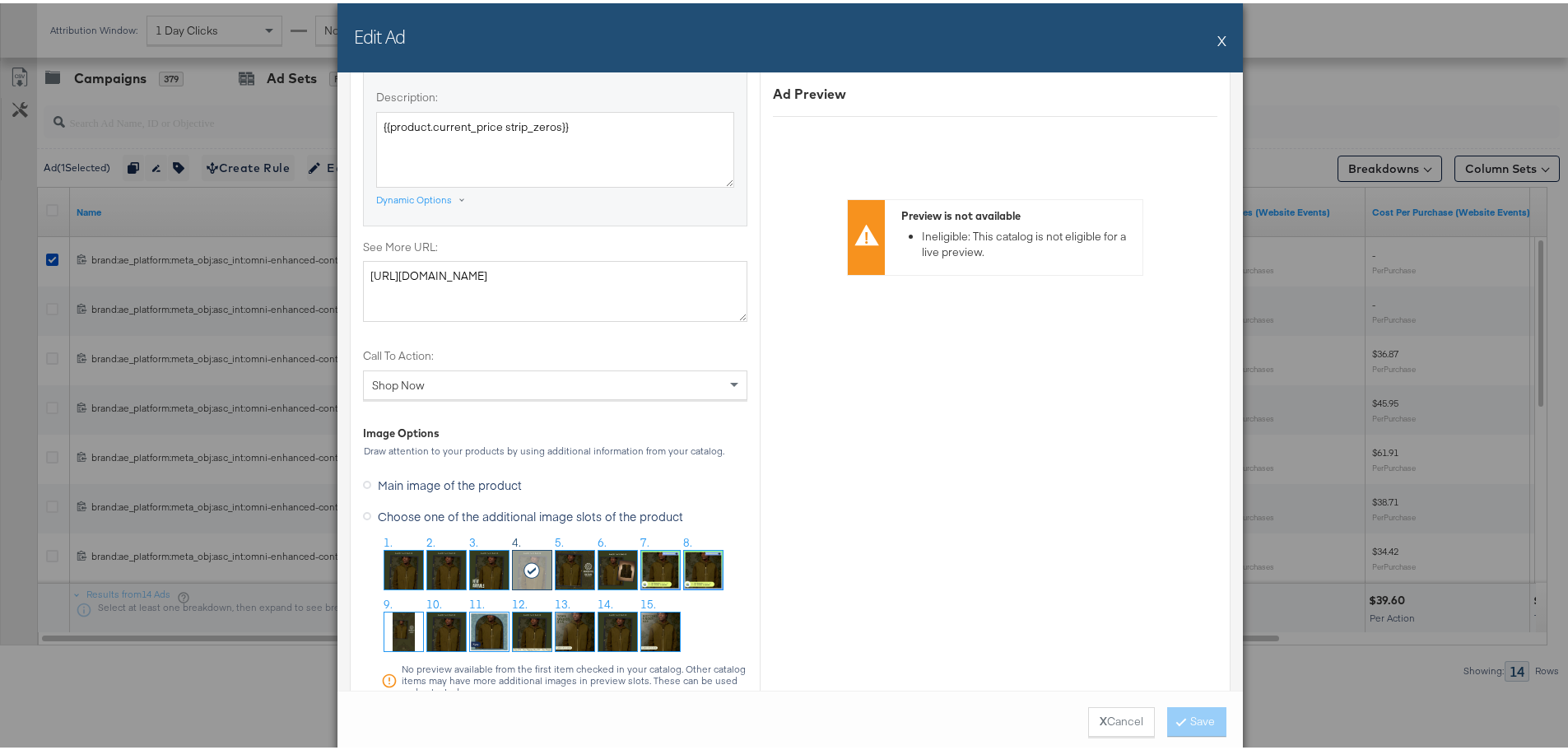
scroll to position [1565, 0]
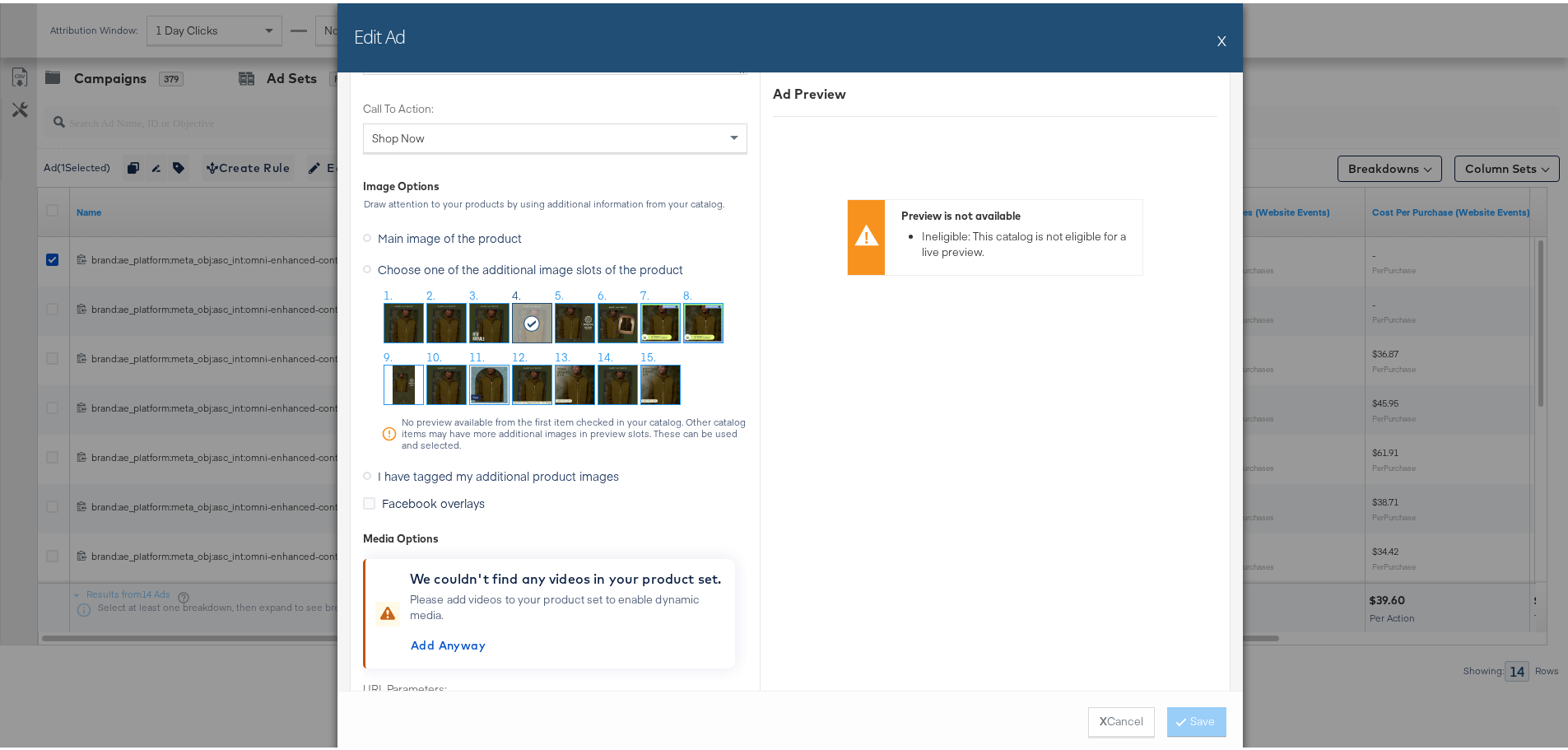
click at [575, 317] on img at bounding box center [574, 319] width 39 height 39
click at [1203, 718] on button "Save" at bounding box center [1196, 718] width 59 height 29
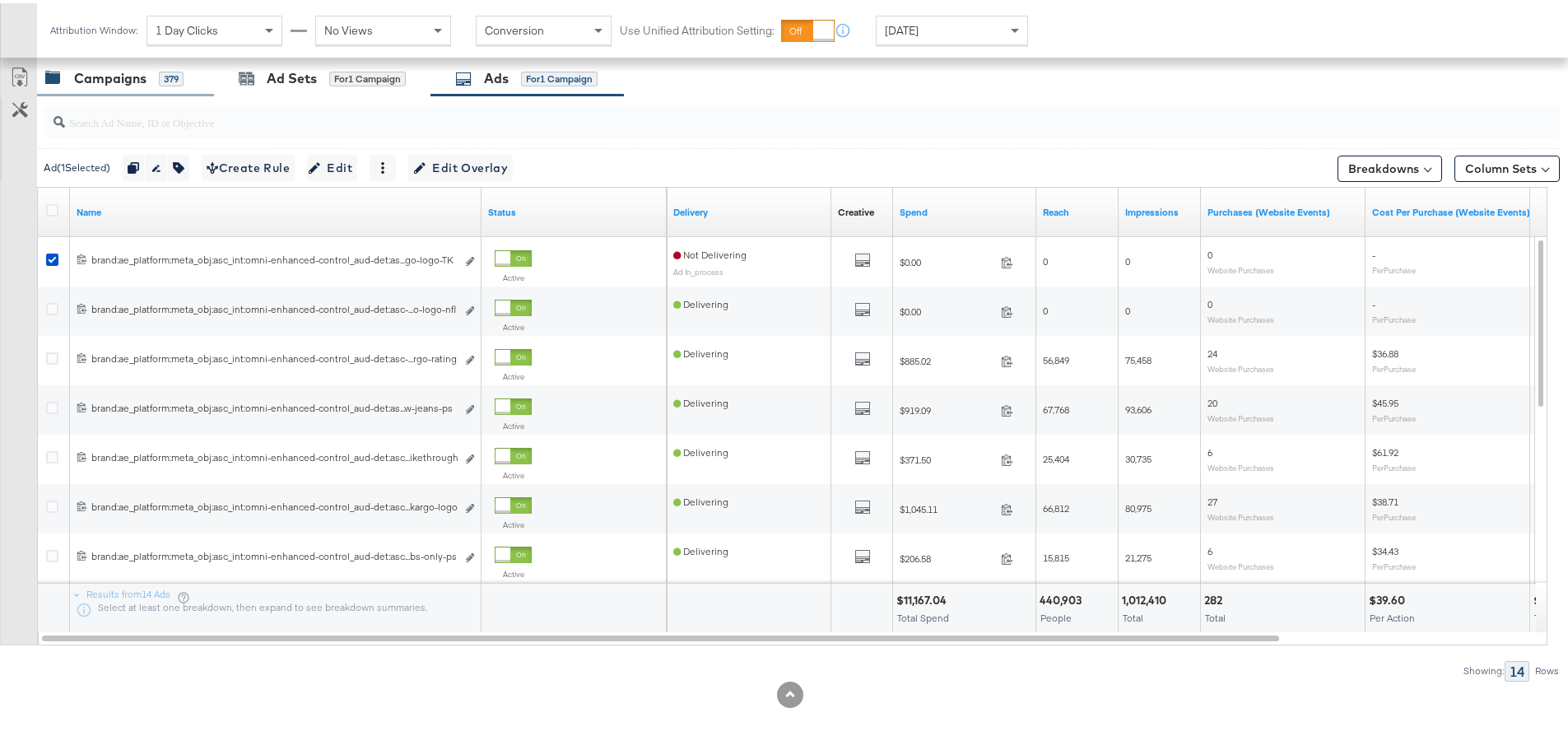
click at [115, 73] on div "Campaigns" at bounding box center [110, 76] width 72 height 19
